Goal: Information Seeking & Learning: Learn about a topic

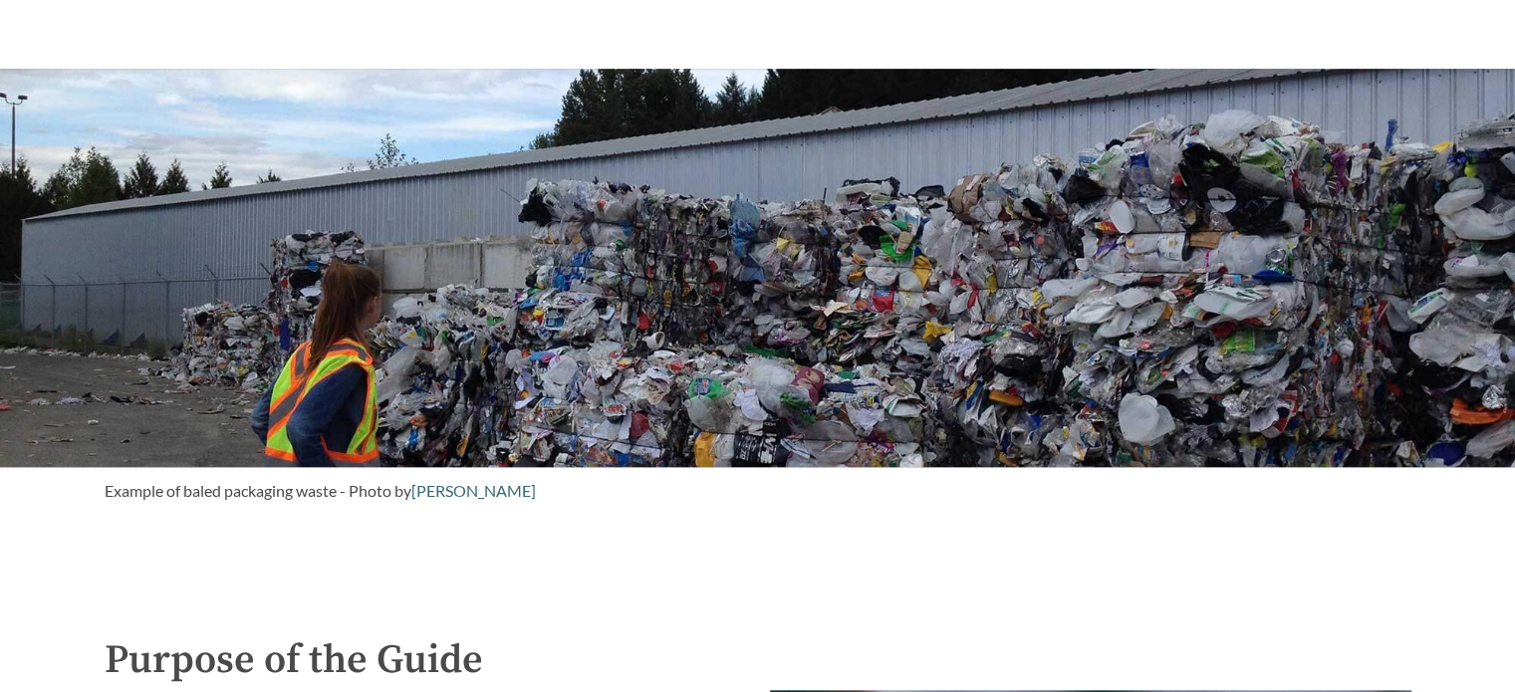
scroll to position [1574, 0]
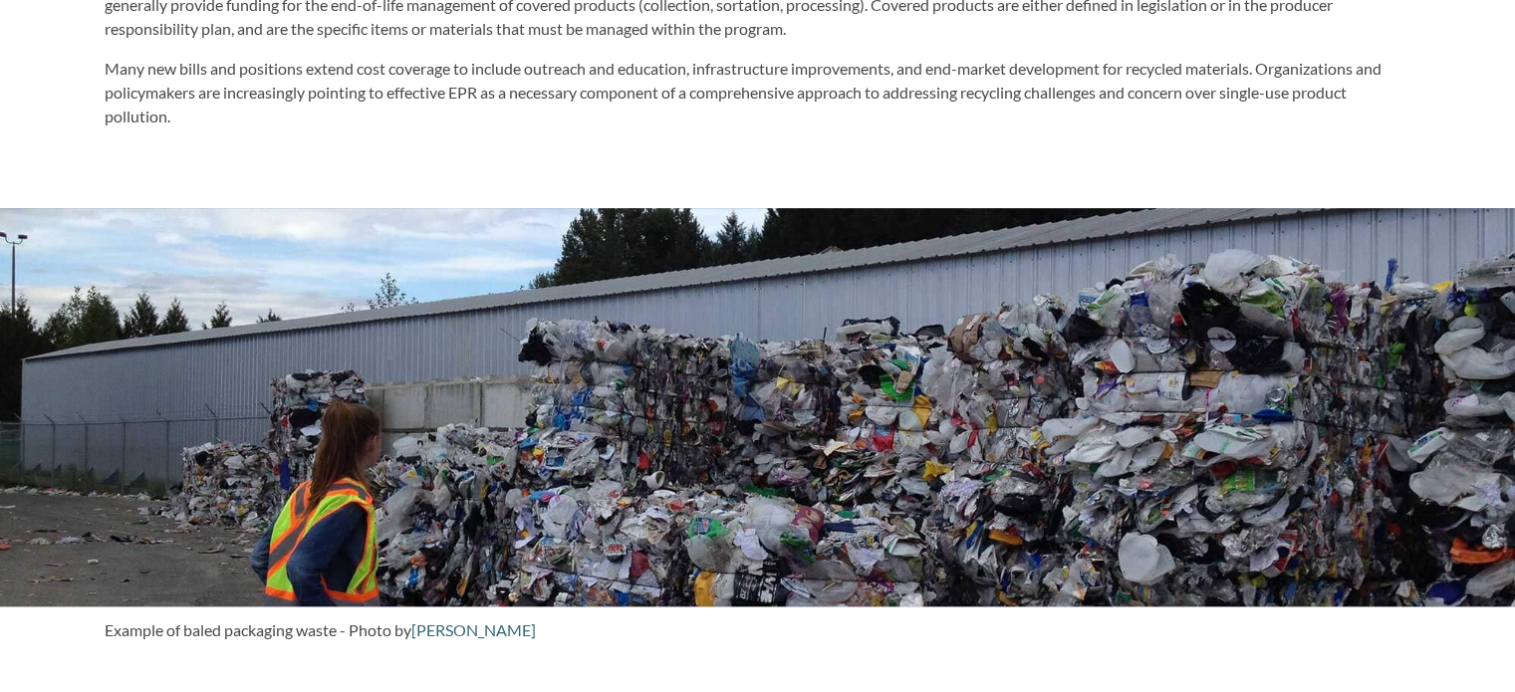
scroll to position [1494, 0]
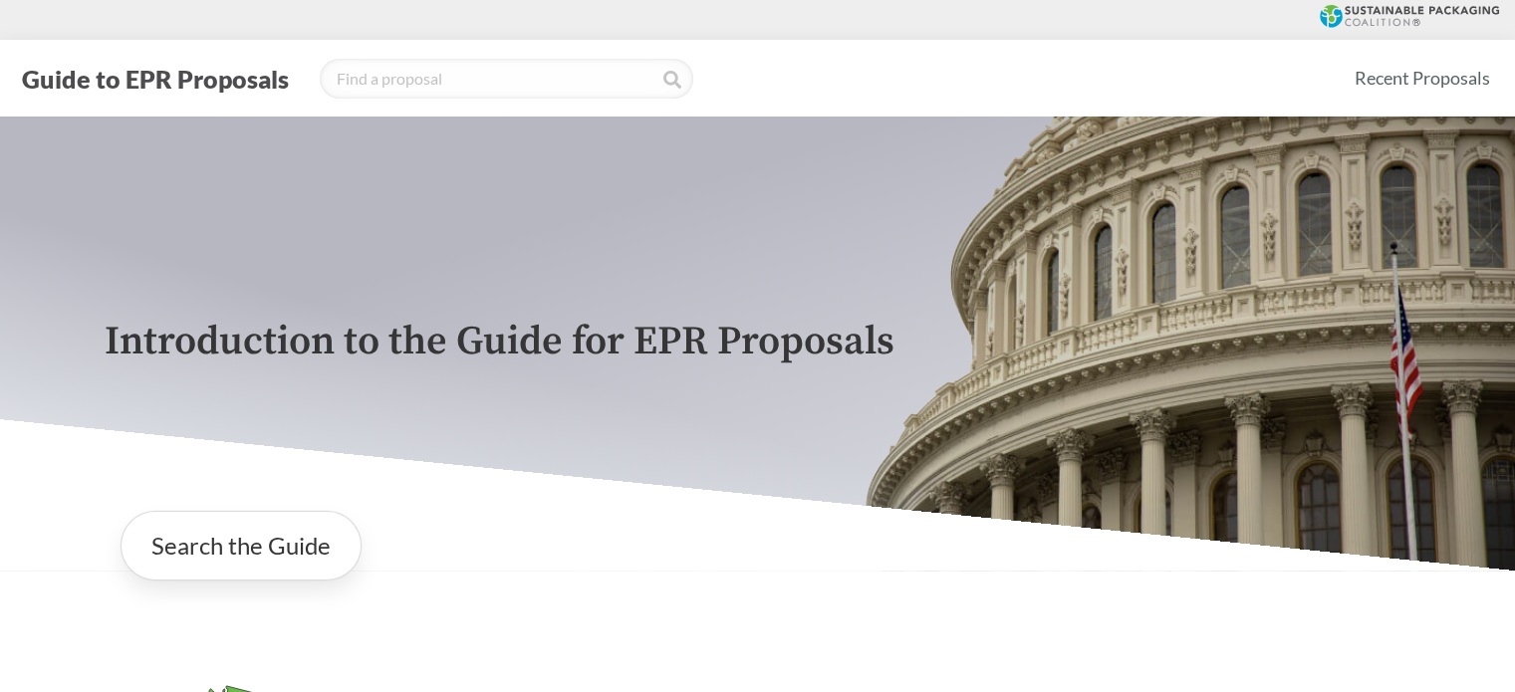
scroll to position [398, 0]
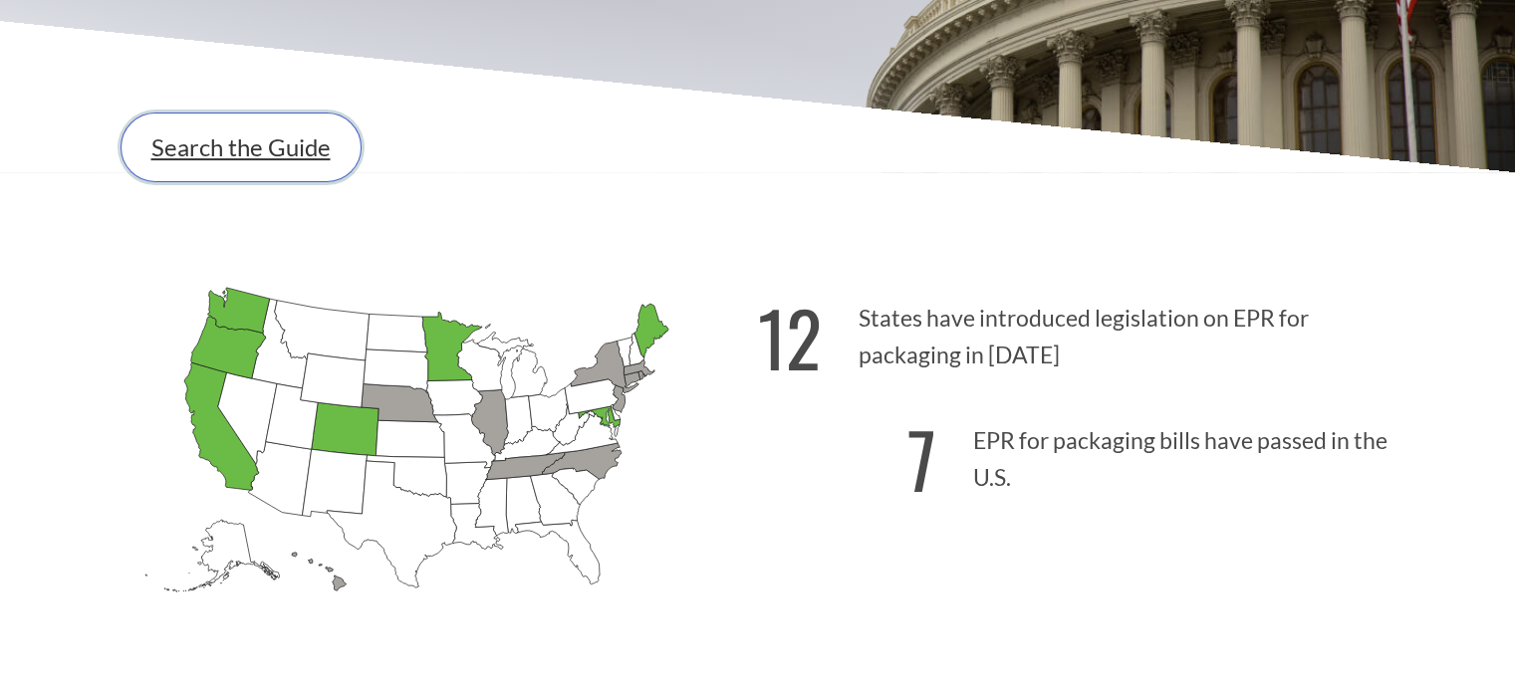
click at [287, 182] on link "Search the Guide" at bounding box center [241, 148] width 241 height 70
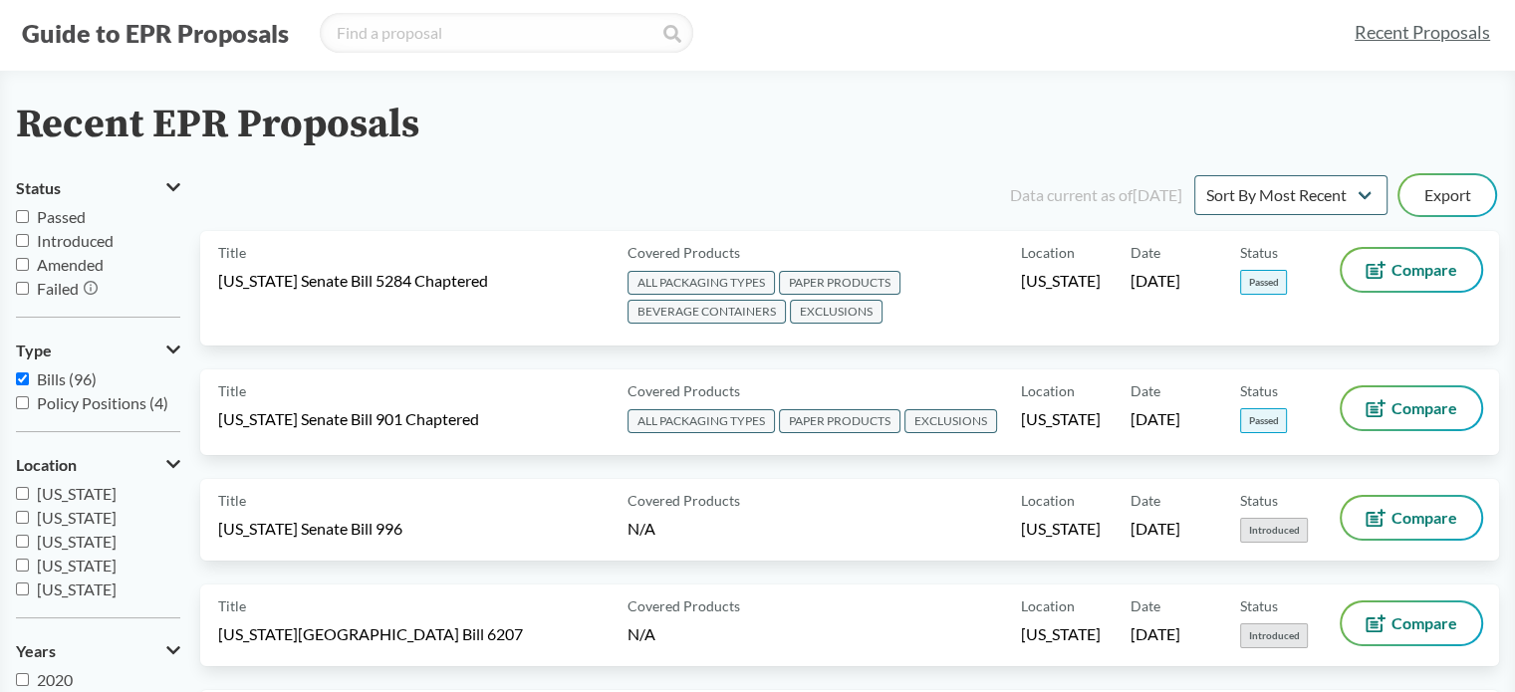
scroll to position [100, 0]
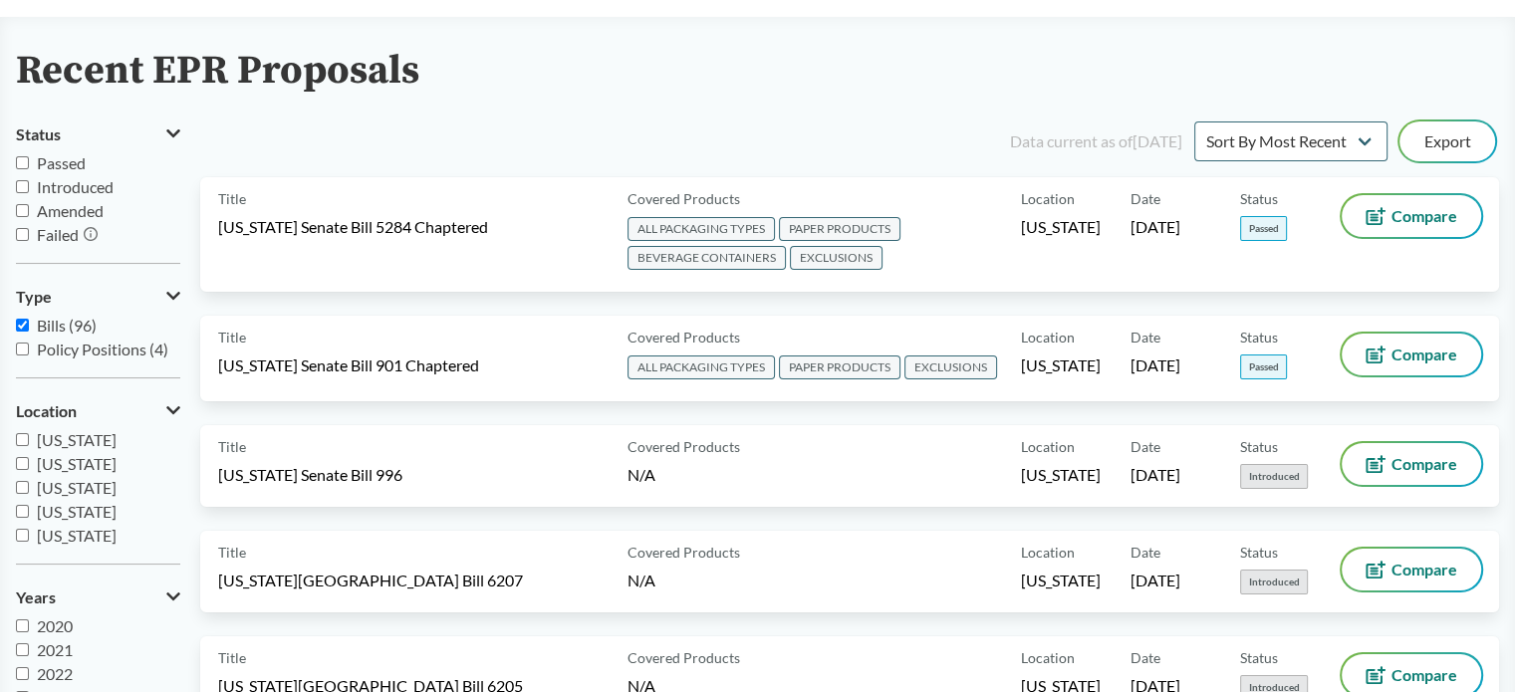
click at [74, 190] on span "Introduced" at bounding box center [75, 186] width 77 height 19
click at [29, 190] on input "Introduced" at bounding box center [22, 186] width 13 height 13
checkbox input "true"
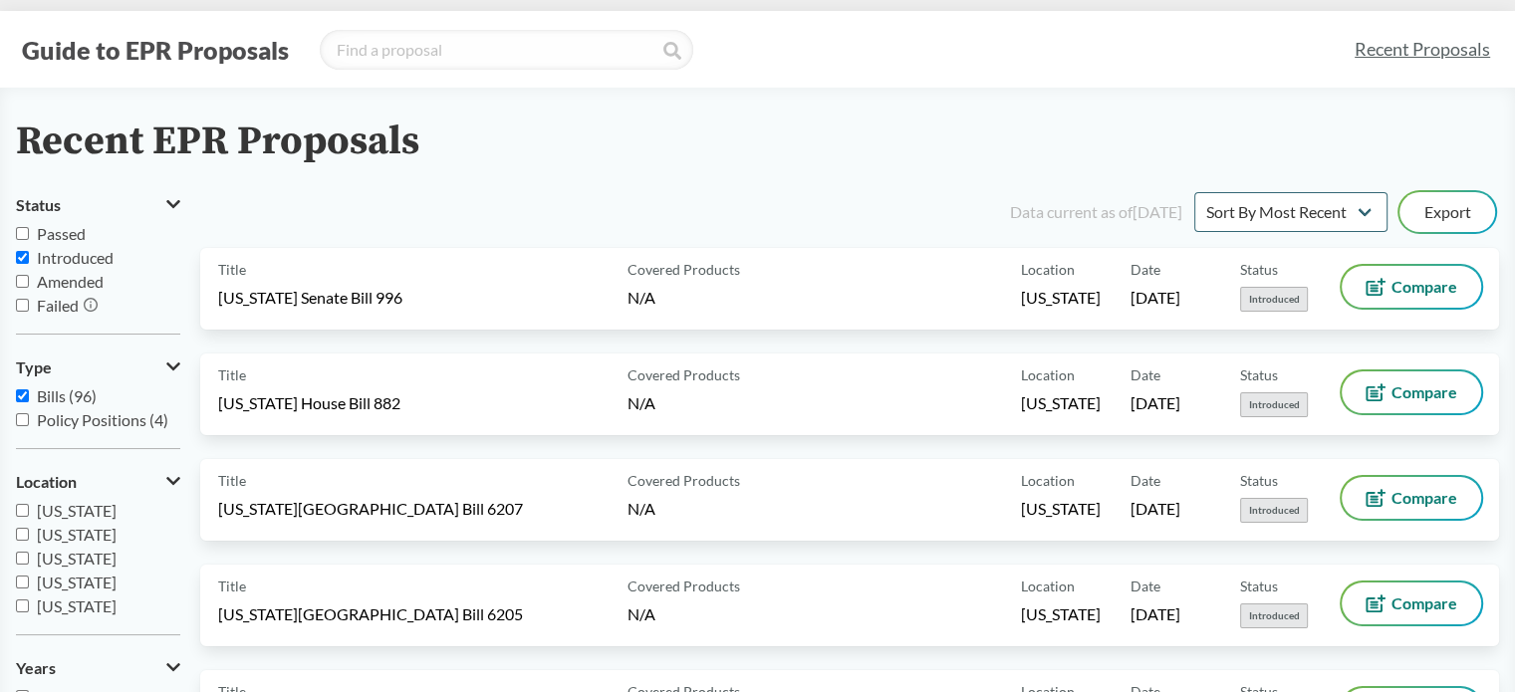
scroll to position [0, 0]
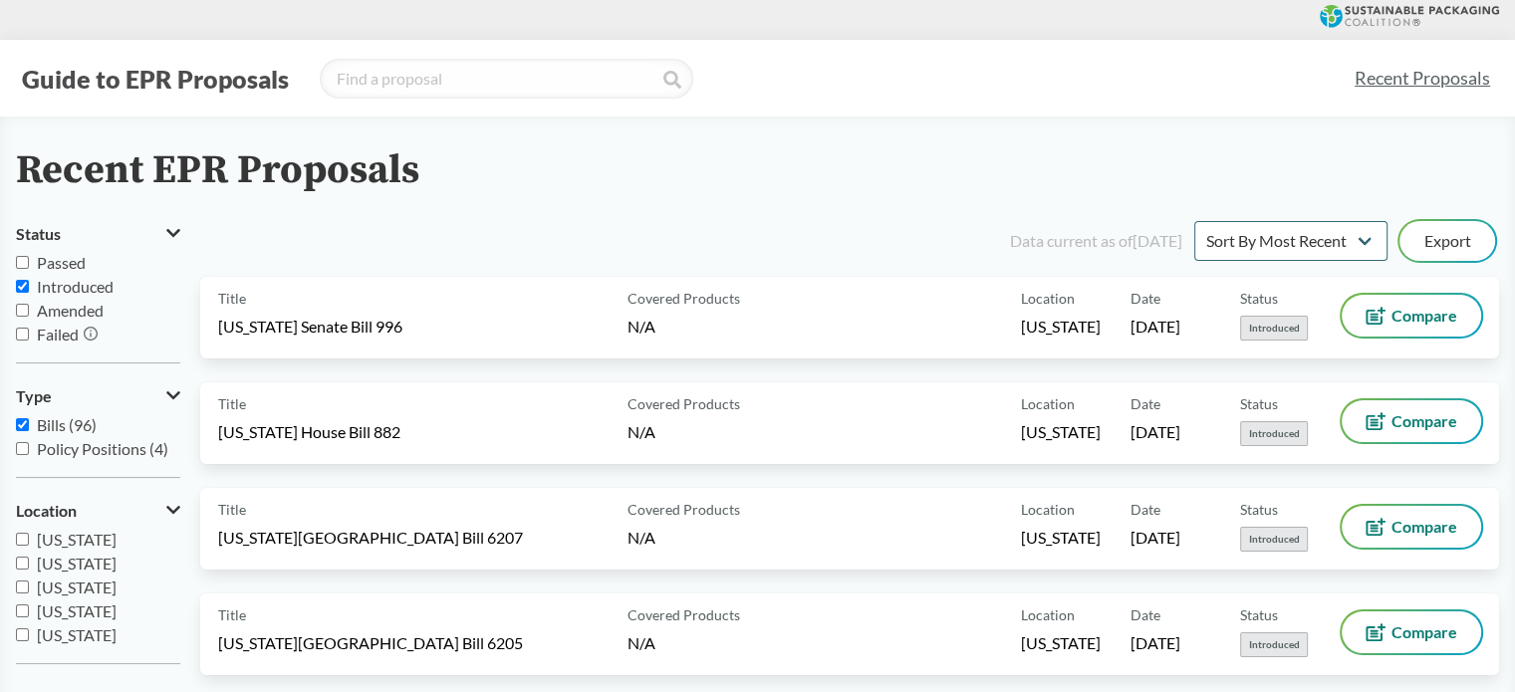
click at [23, 338] on input "Failed" at bounding box center [22, 334] width 13 height 13
checkbox input "true"
click at [23, 289] on input "Introduced" at bounding box center [22, 286] width 13 height 13
checkbox input "false"
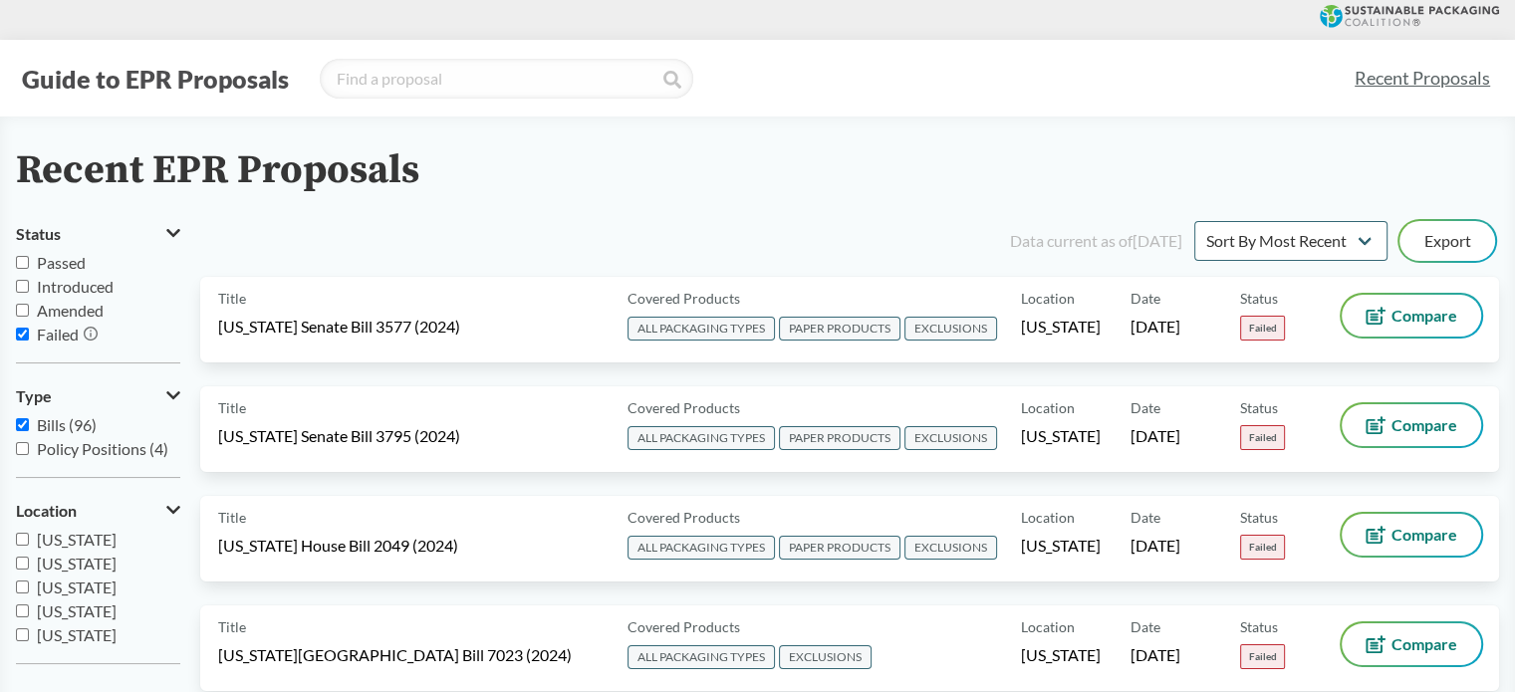
click at [24, 329] on input "Failed" at bounding box center [22, 334] width 13 height 13
checkbox input "false"
click at [17, 296] on label "Introduced" at bounding box center [98, 287] width 164 height 24
click at [17, 293] on input "Introduced" at bounding box center [22, 286] width 13 height 13
checkbox input "true"
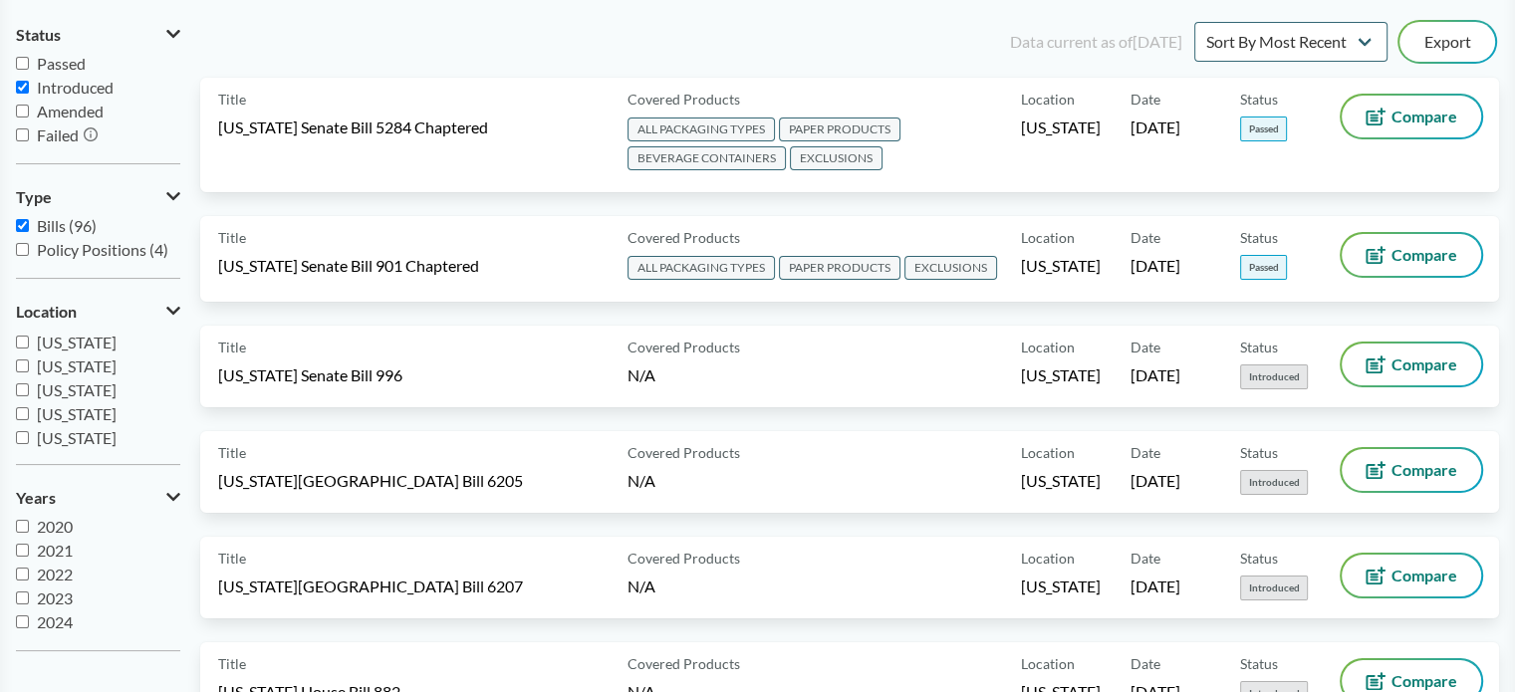
scroll to position [76, 0]
click at [63, 437] on span "Connecticut" at bounding box center [77, 431] width 80 height 19
click at [29, 437] on input "Connecticut" at bounding box center [22, 431] width 13 height 13
click at [63, 437] on span "Connecticut" at bounding box center [77, 431] width 80 height 19
click at [29, 437] on input "Connecticut" at bounding box center [22, 431] width 13 height 13
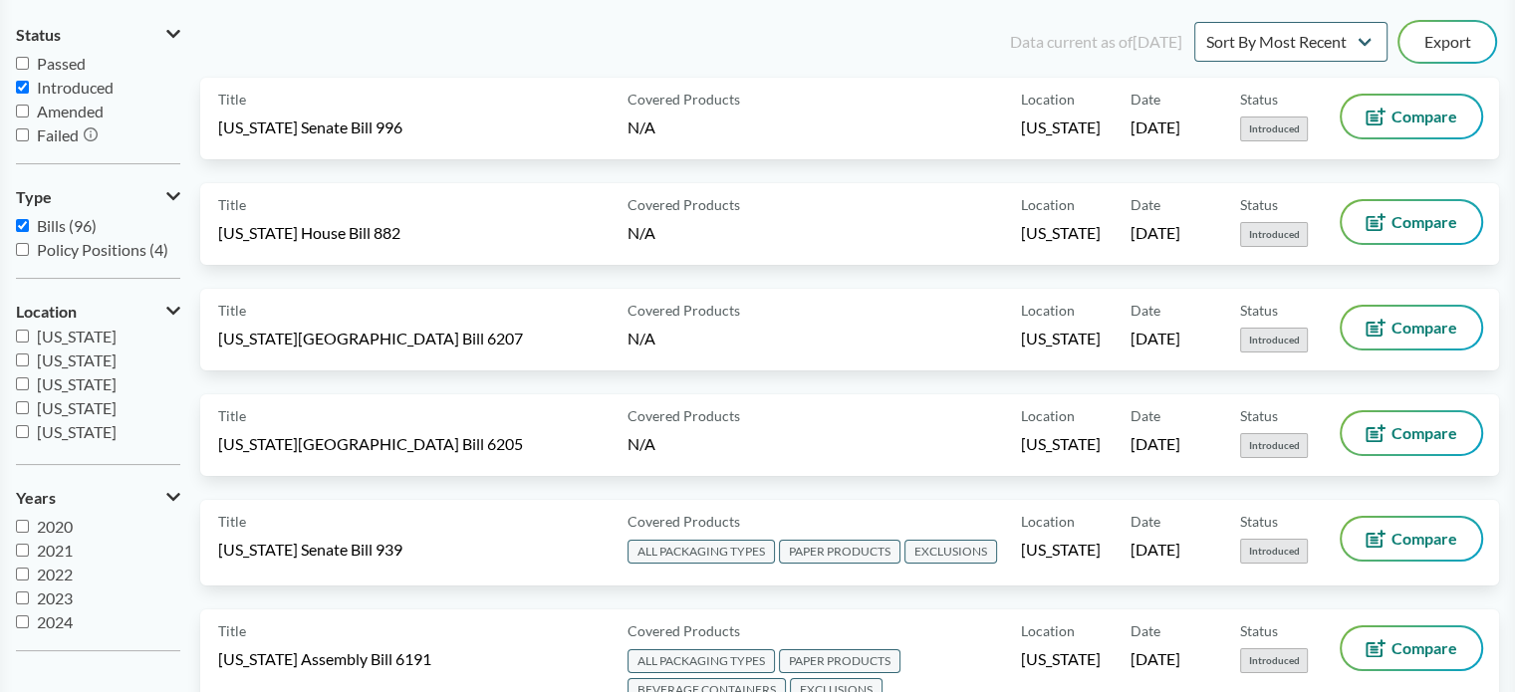
click at [63, 437] on span "Connecticut" at bounding box center [77, 431] width 80 height 19
click at [29, 437] on input "Connecticut" at bounding box center [22, 431] width 13 height 13
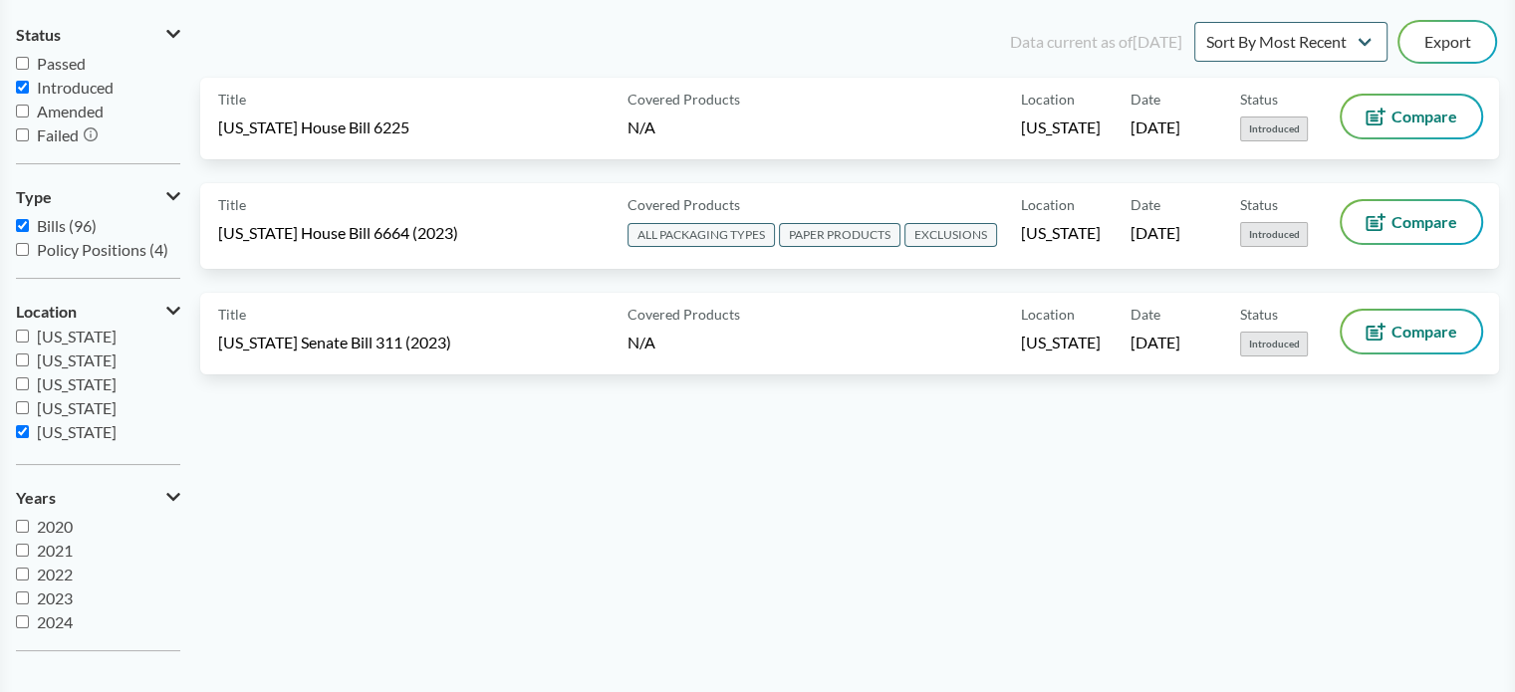
click at [63, 437] on span "Connecticut" at bounding box center [77, 431] width 80 height 19
click at [29, 437] on input "Connecticut" at bounding box center [22, 431] width 13 height 13
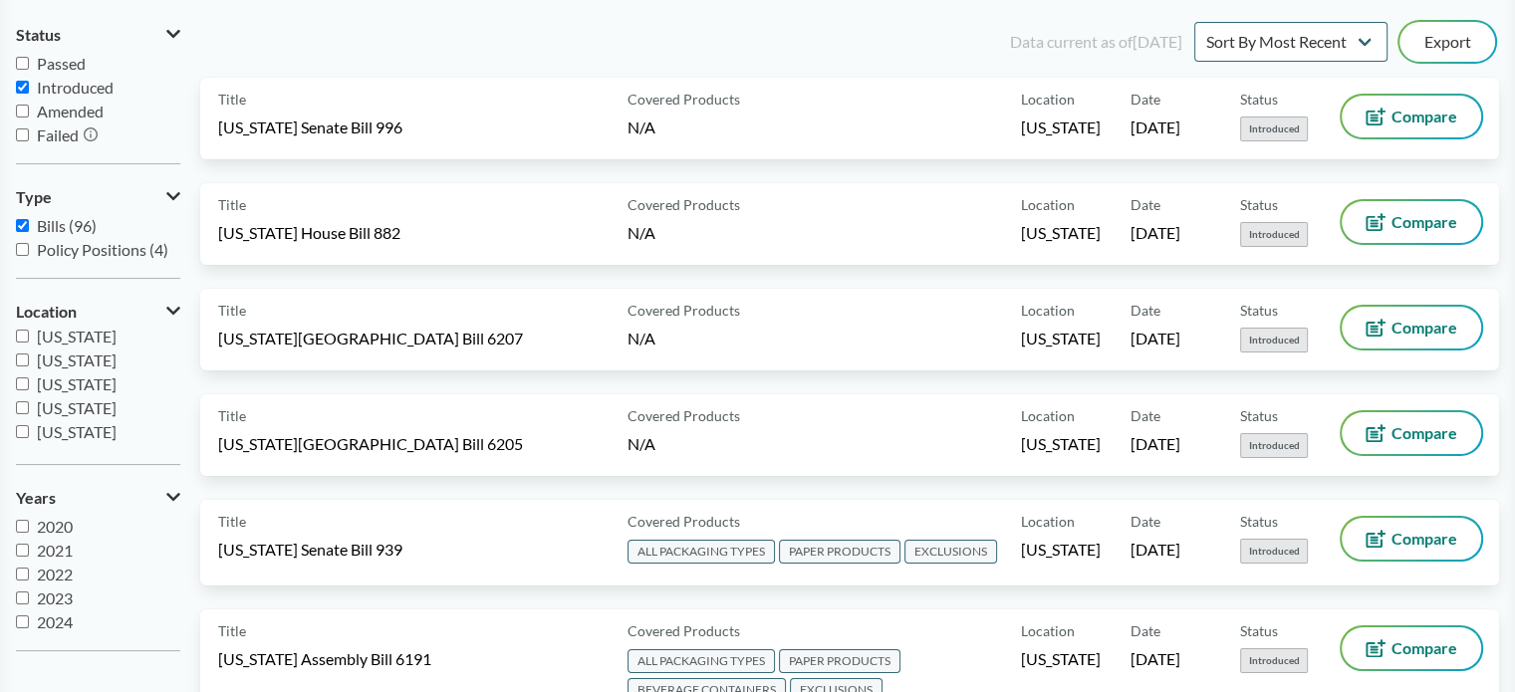
click at [63, 437] on span "Connecticut" at bounding box center [77, 431] width 80 height 19
click at [29, 437] on input "Connecticut" at bounding box center [22, 431] width 13 height 13
checkbox input "true"
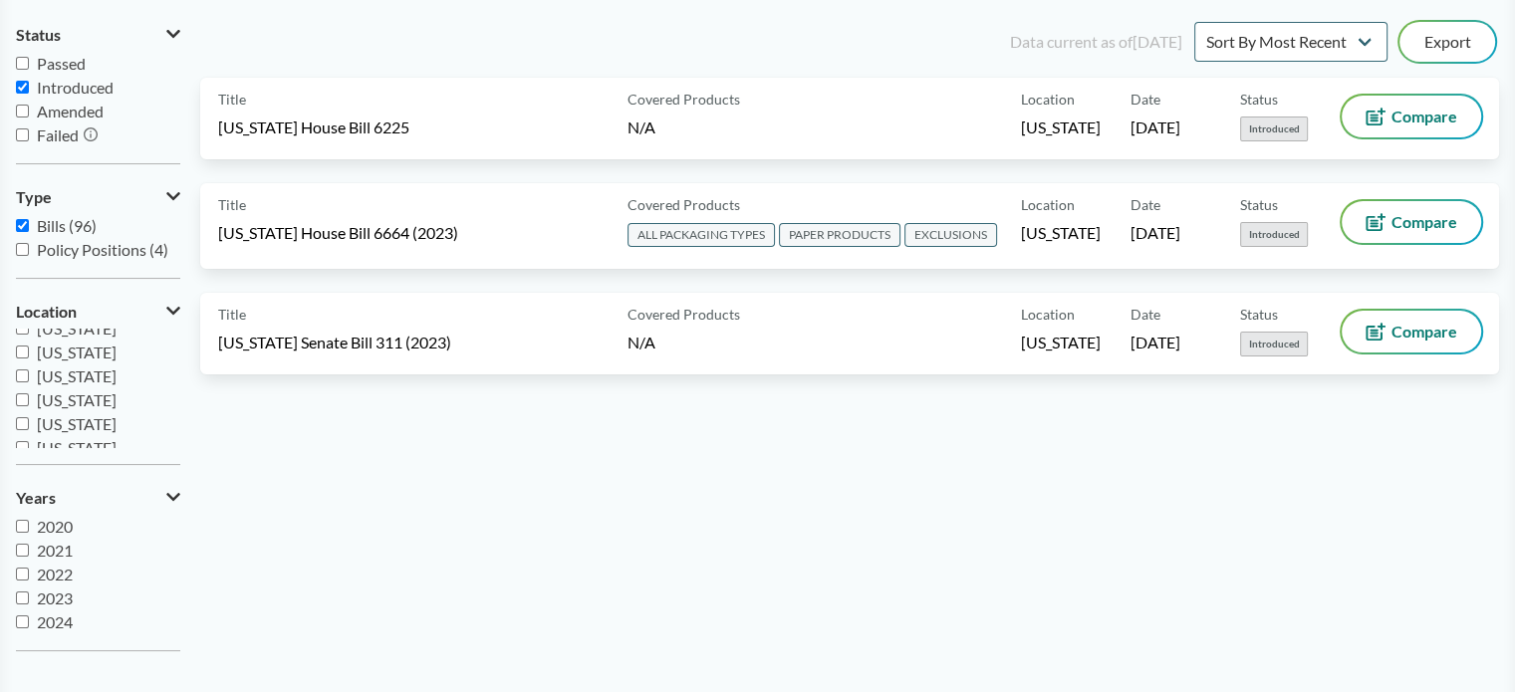
scroll to position [430, 0]
